Goal: Communication & Community: Answer question/provide support

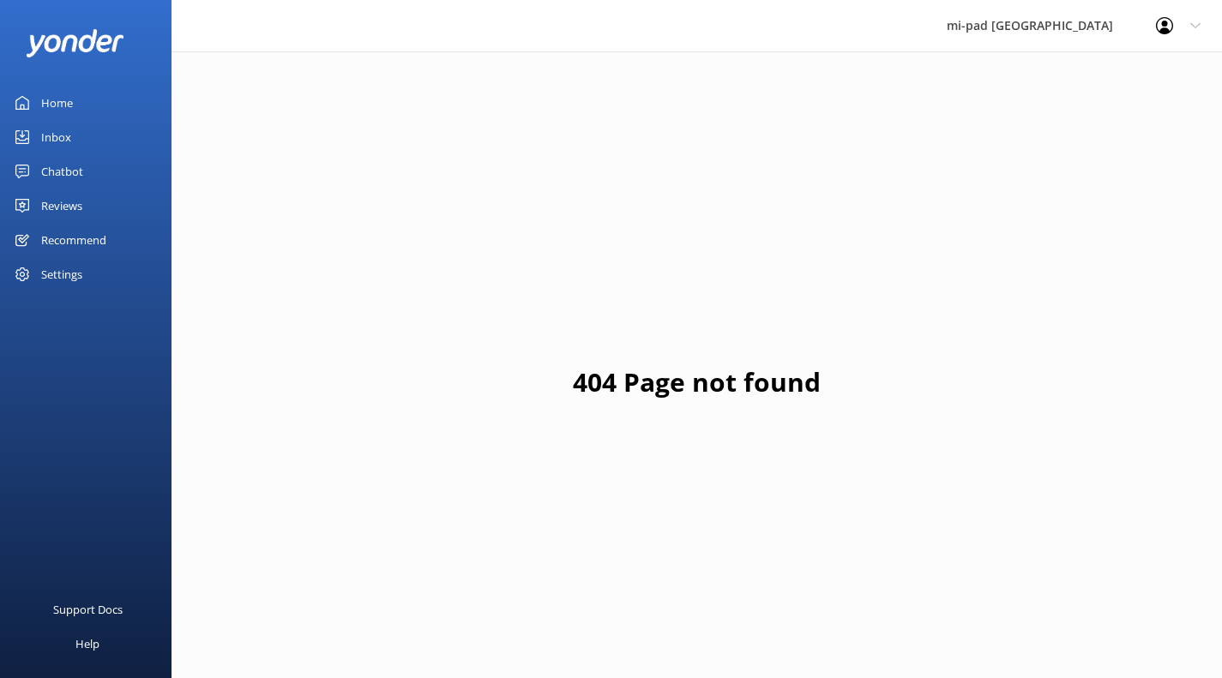
click at [63, 149] on div "Inbox" at bounding box center [56, 137] width 30 height 34
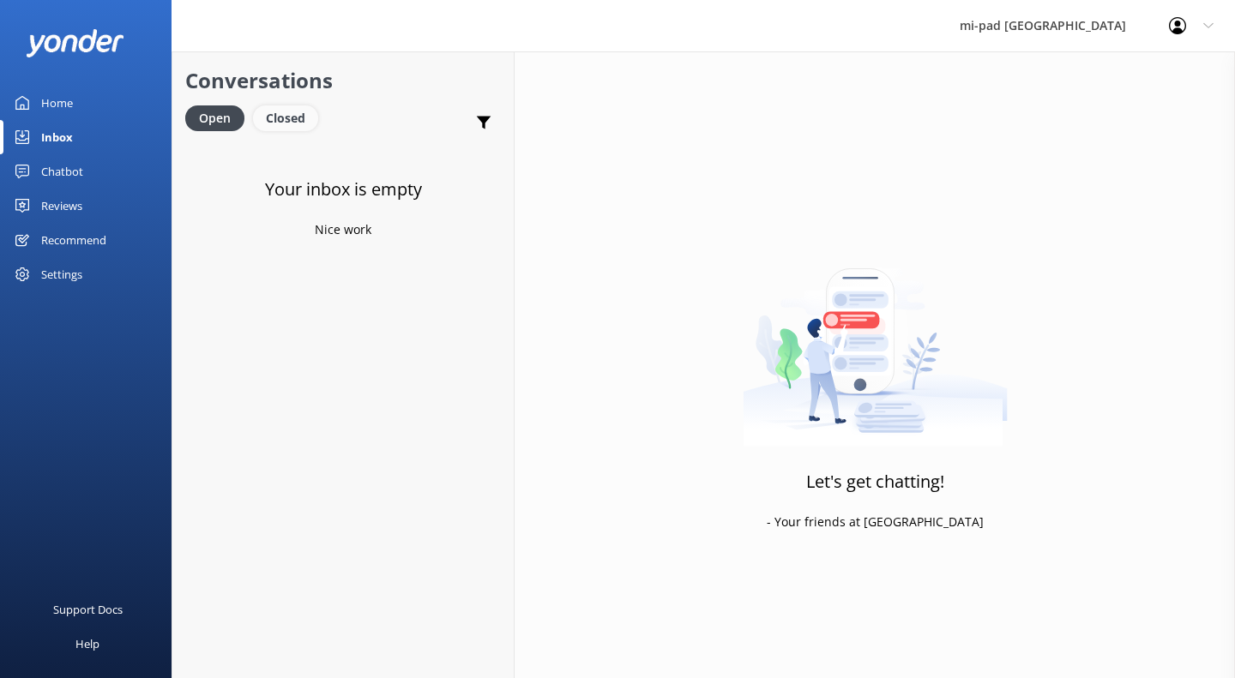
click at [284, 126] on div "Closed" at bounding box center [285, 119] width 65 height 26
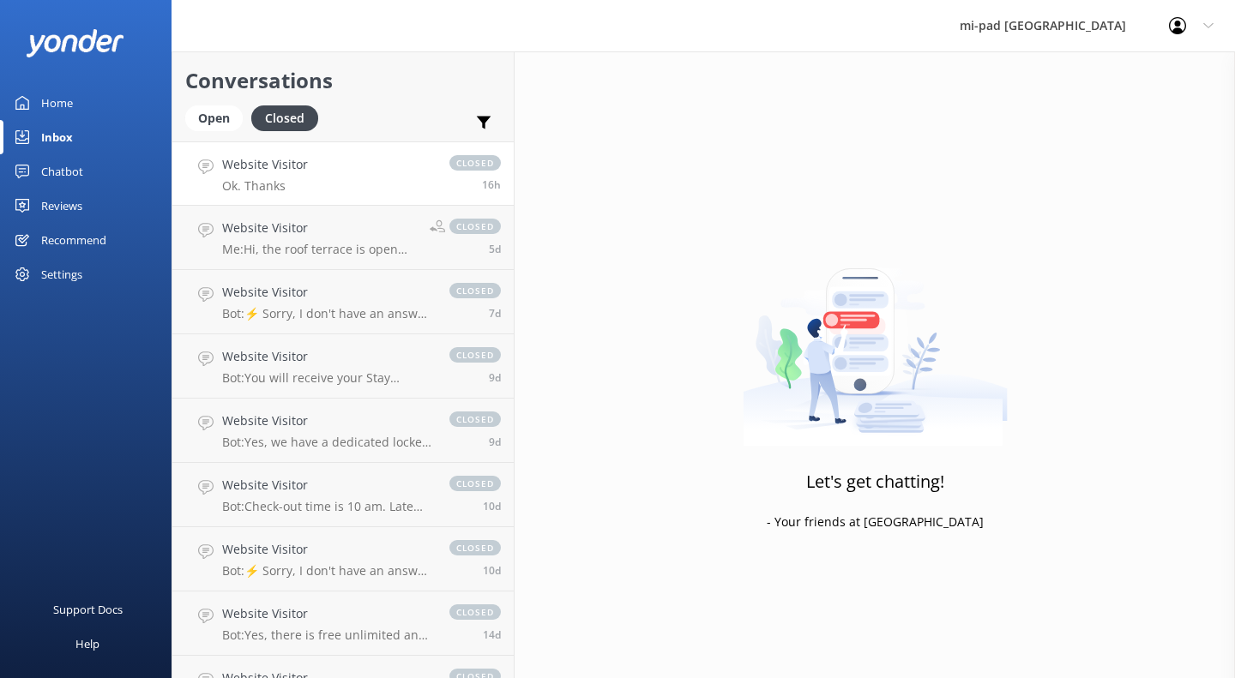
click at [289, 170] on h4 "Website Visitor" at bounding box center [265, 164] width 86 height 19
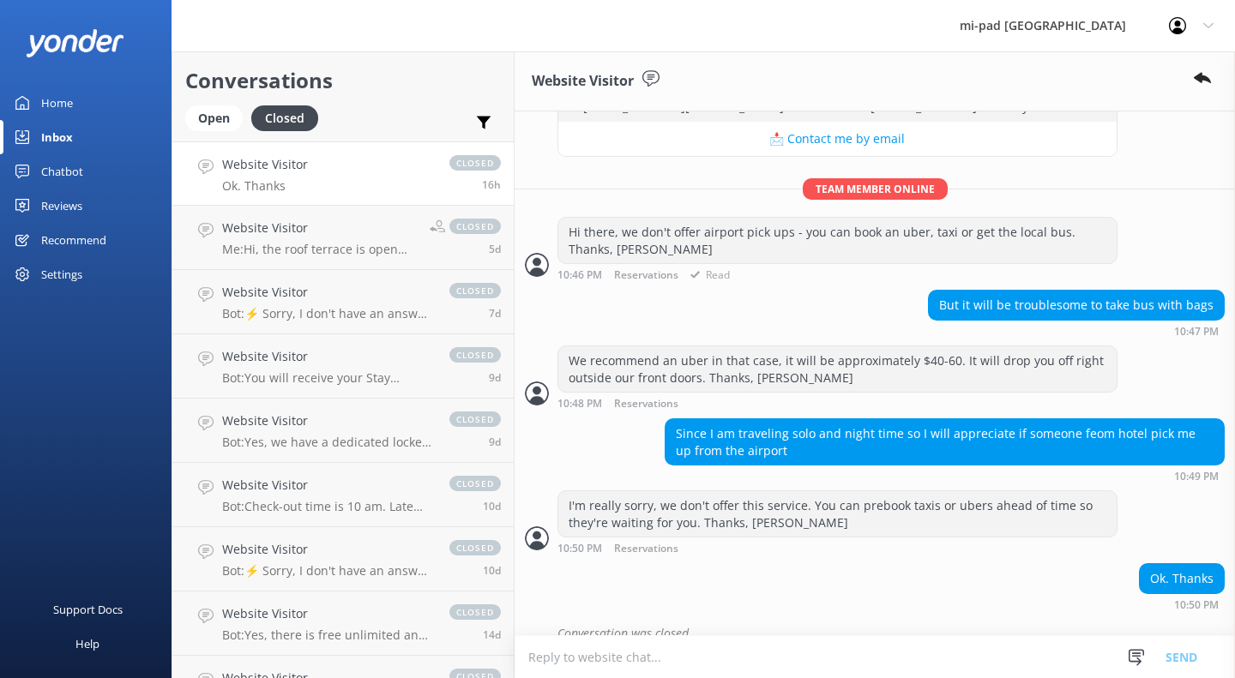
scroll to position [785, 0]
